Goal: Browse casually

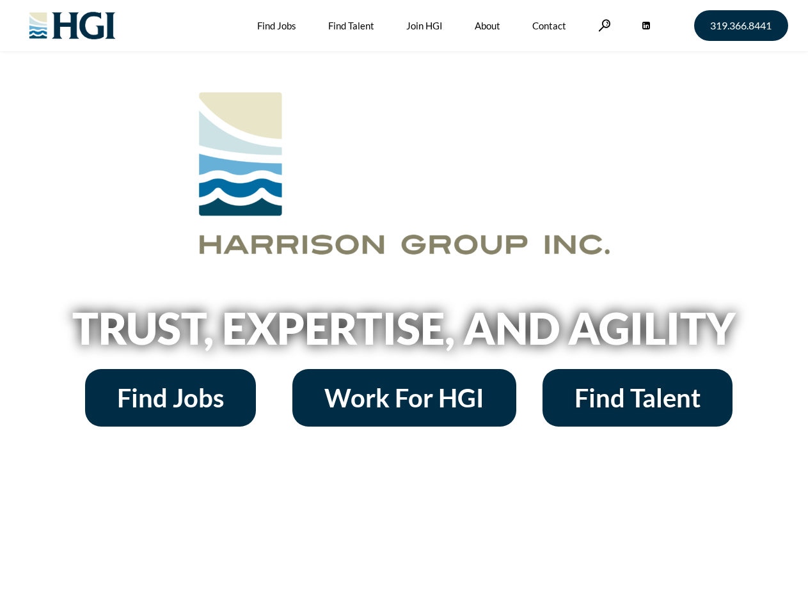
click at [404, 307] on h2 "Trust, Expertise, and Agility" at bounding box center [405, 329] width 730 height 44
click at [603, 25] on link at bounding box center [604, 25] width 13 height 12
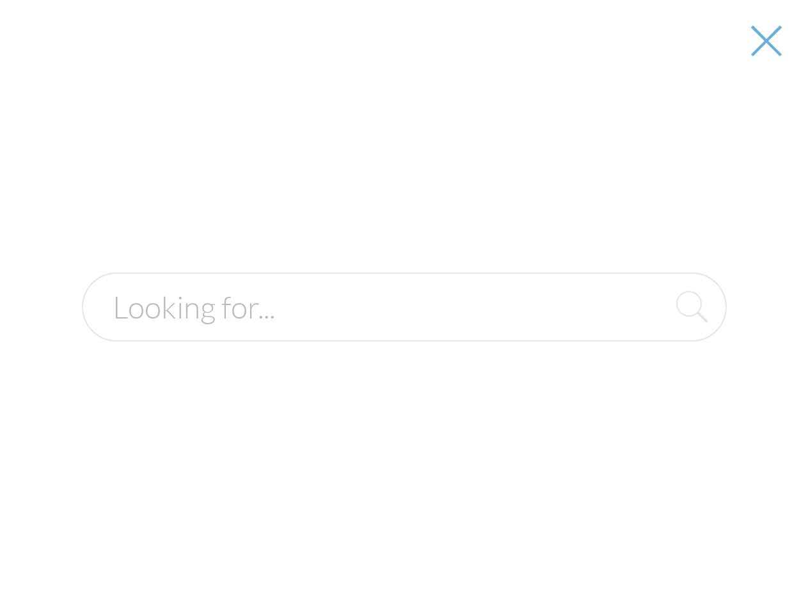
click at [404, 333] on h2 "Trust, Expertise, and Agility" at bounding box center [405, 329] width 730 height 44
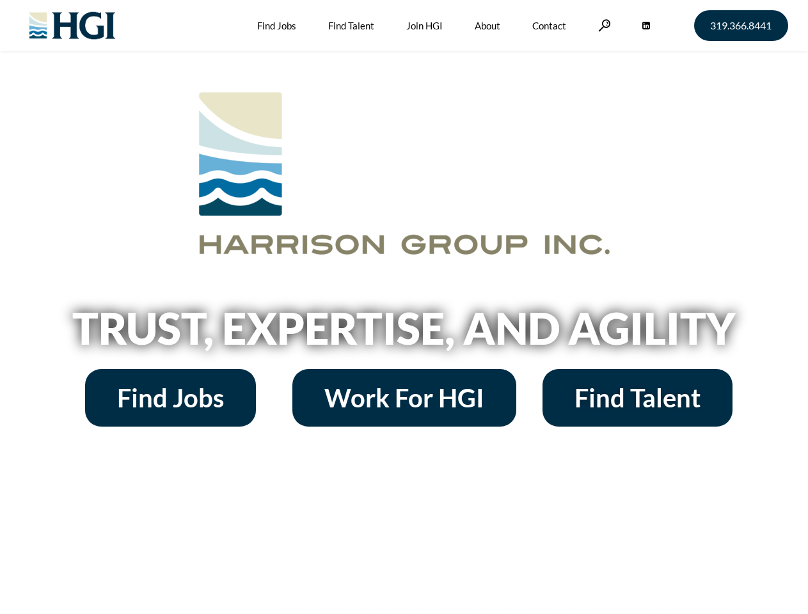
click at [404, 307] on h2 "Trust, Expertise, and Agility" at bounding box center [405, 329] width 730 height 44
click at [603, 25] on link at bounding box center [604, 25] width 13 height 12
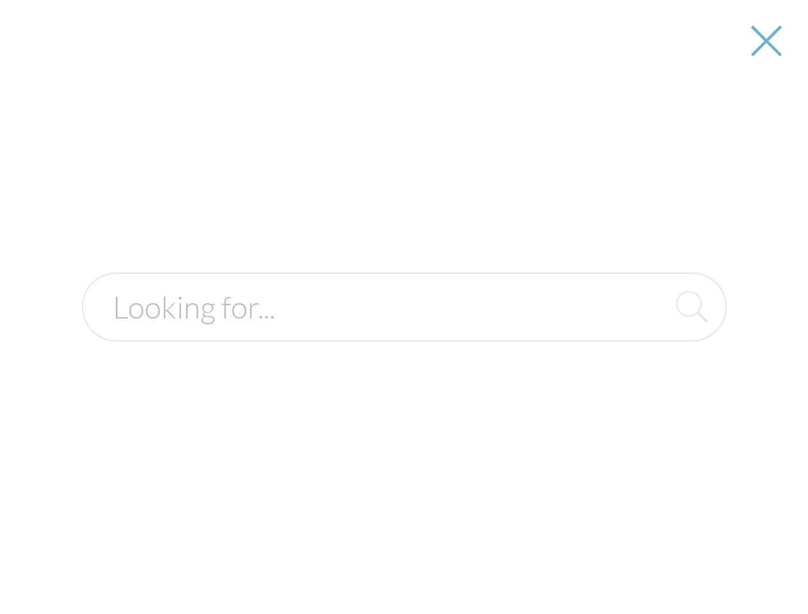
click at [404, 333] on h2 "Trust, Expertise, and Agility" at bounding box center [405, 329] width 730 height 44
